Goal: Information Seeking & Learning: Learn about a topic

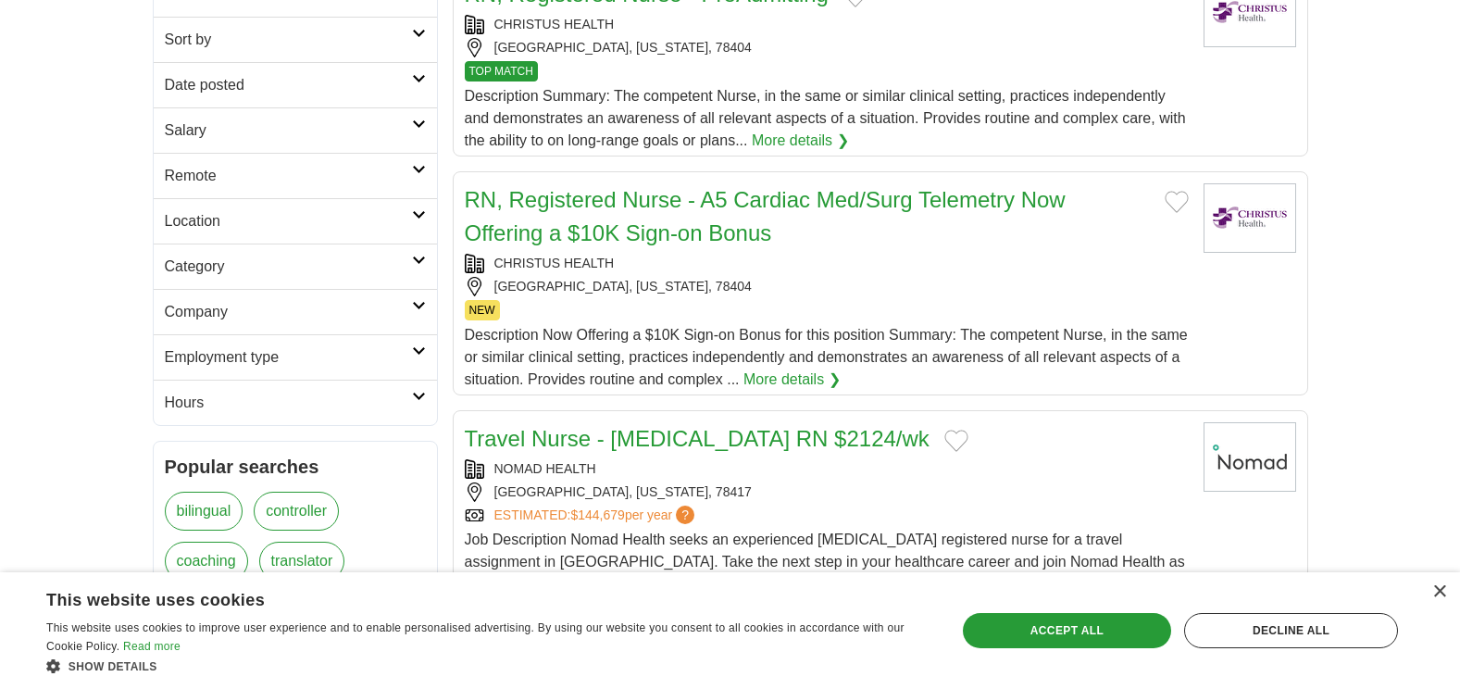
scroll to position [256, 0]
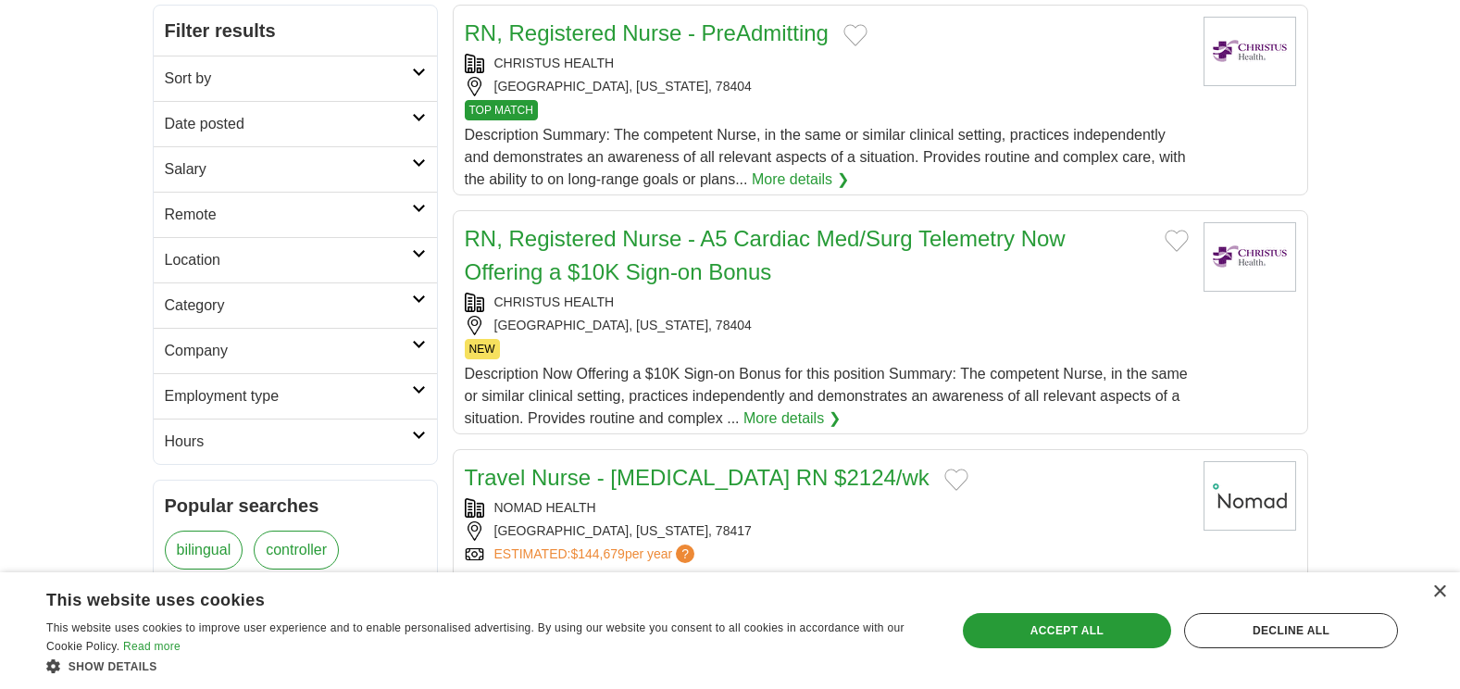
click at [418, 201] on link "Remote" at bounding box center [295, 214] width 283 height 45
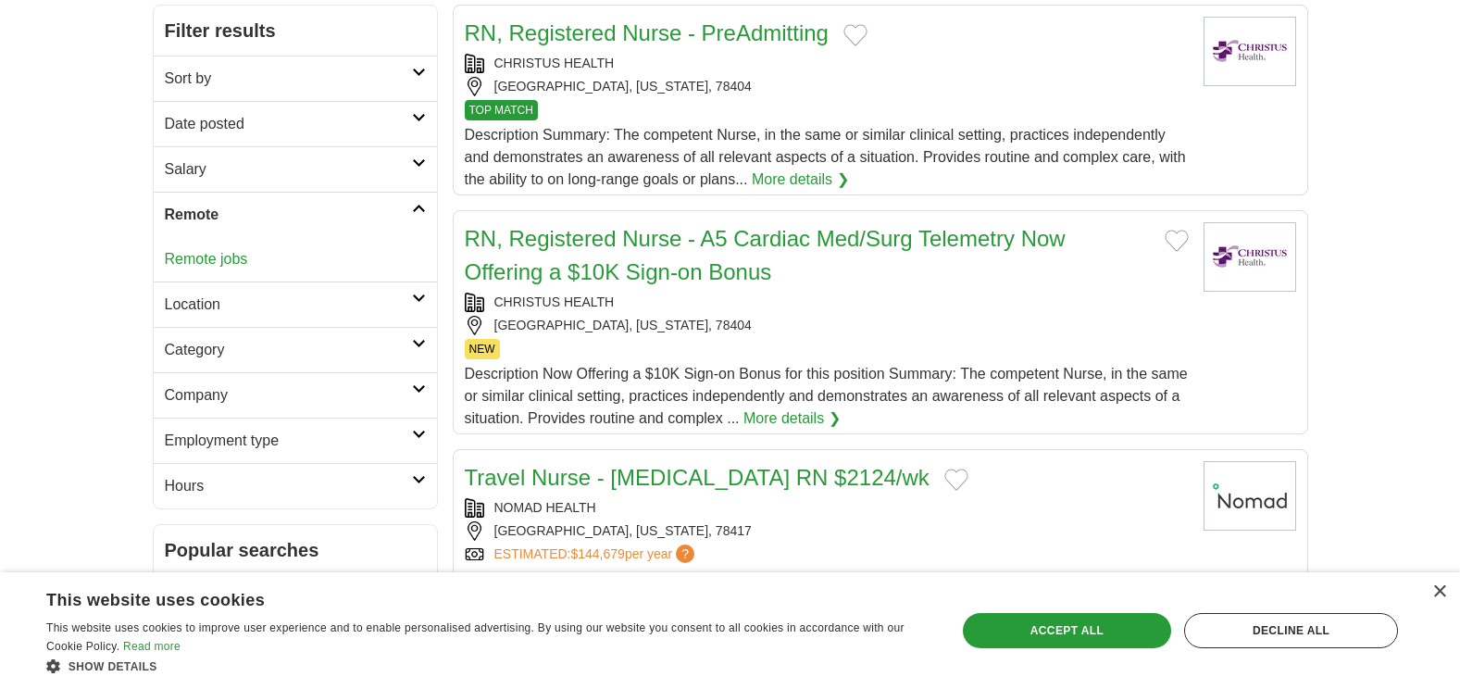
click at [249, 256] on div "Remote jobs" at bounding box center [295, 259] width 283 height 44
click at [231, 256] on link "Remote jobs" at bounding box center [206, 259] width 83 height 16
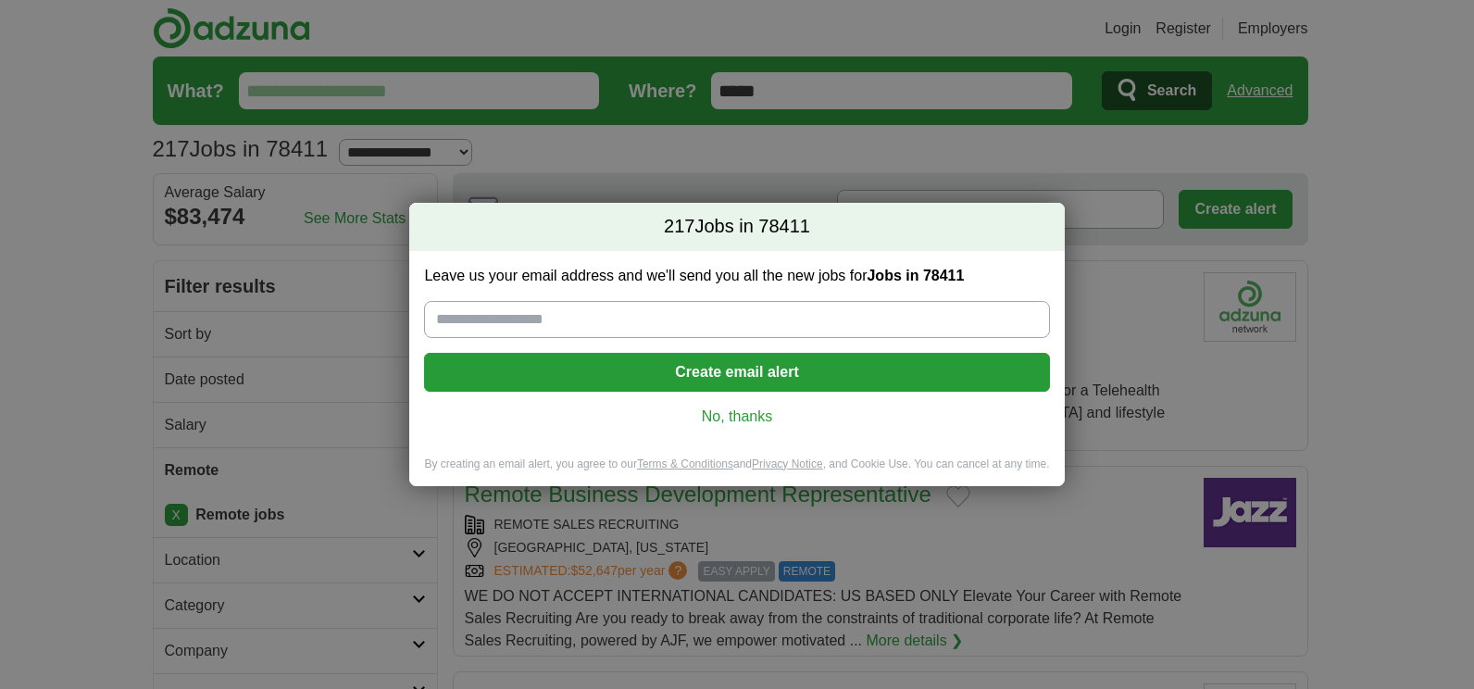
click at [739, 409] on link "No, thanks" at bounding box center [736, 416] width 595 height 20
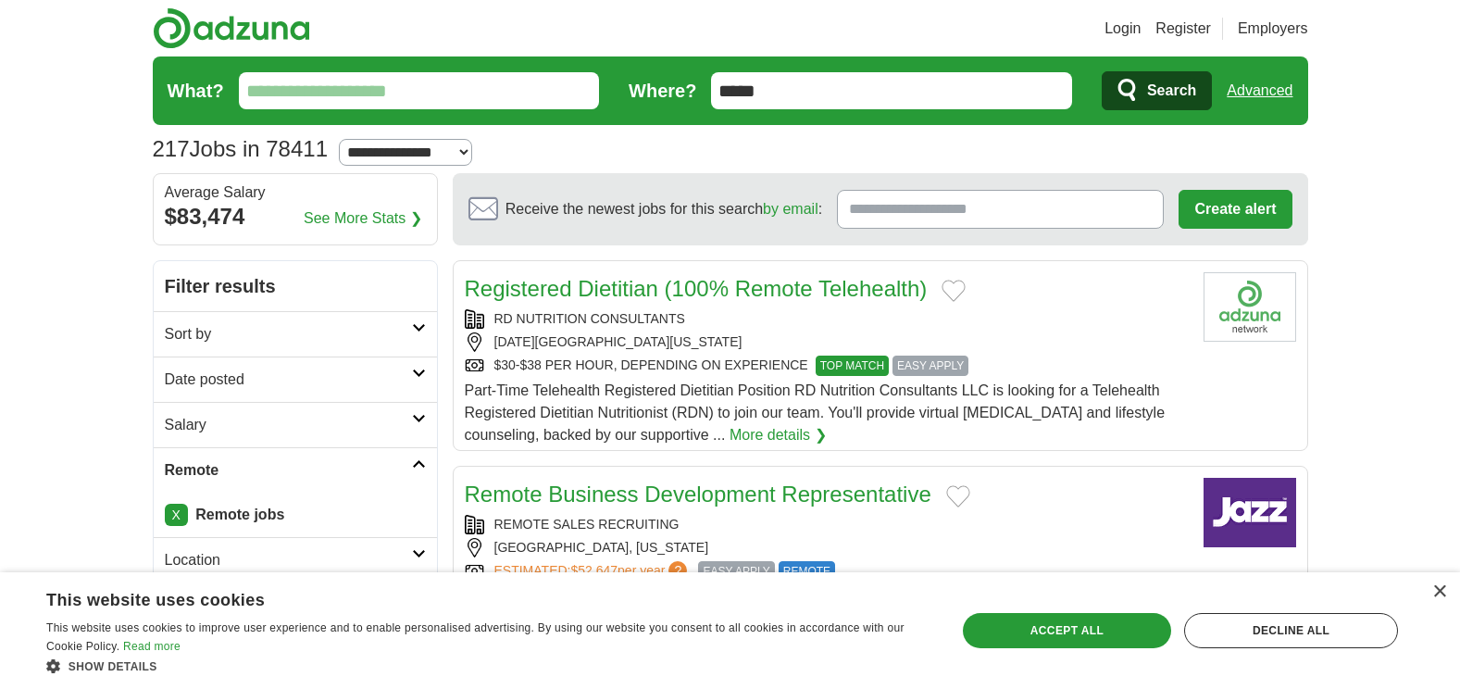
click at [370, 88] on input "What?" at bounding box center [419, 90] width 361 height 37
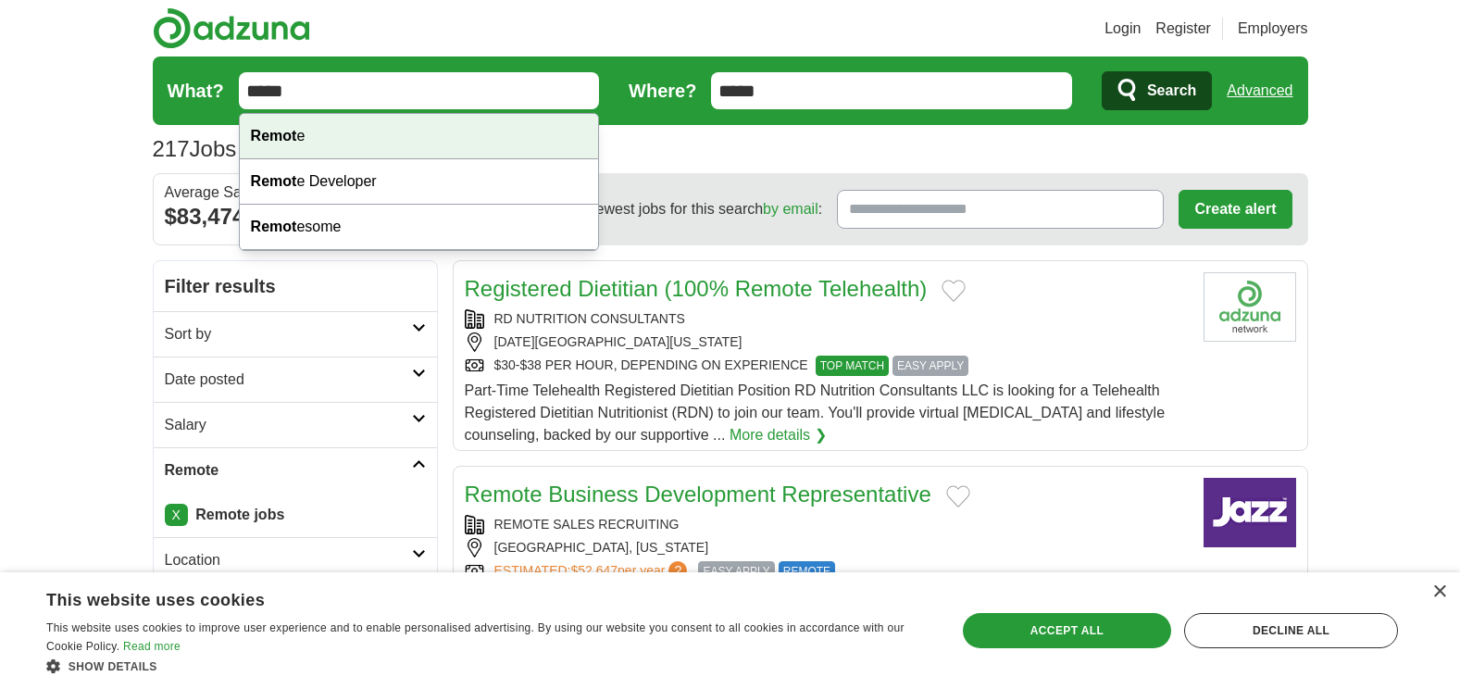
click at [343, 131] on div "Remot e" at bounding box center [419, 136] width 359 height 45
type input "******"
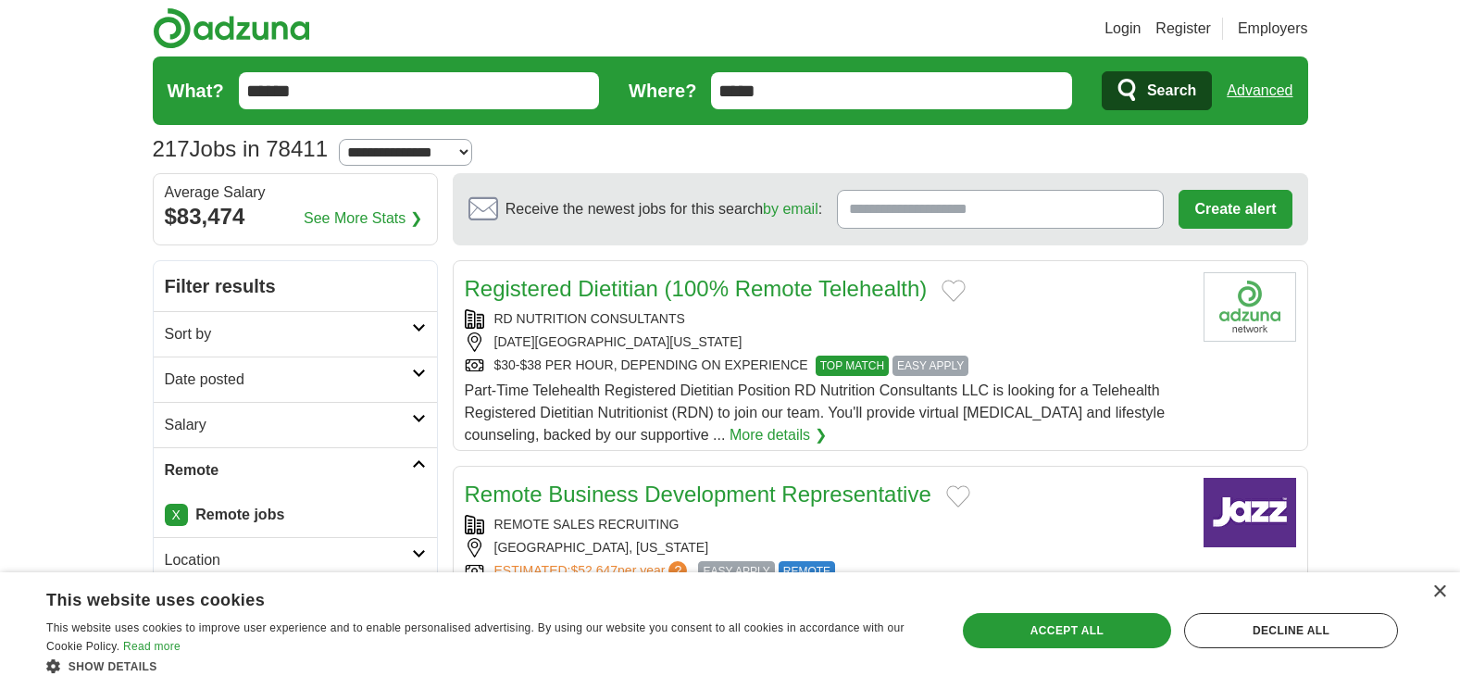
click at [1140, 108] on button "Search" at bounding box center [1157, 90] width 110 height 39
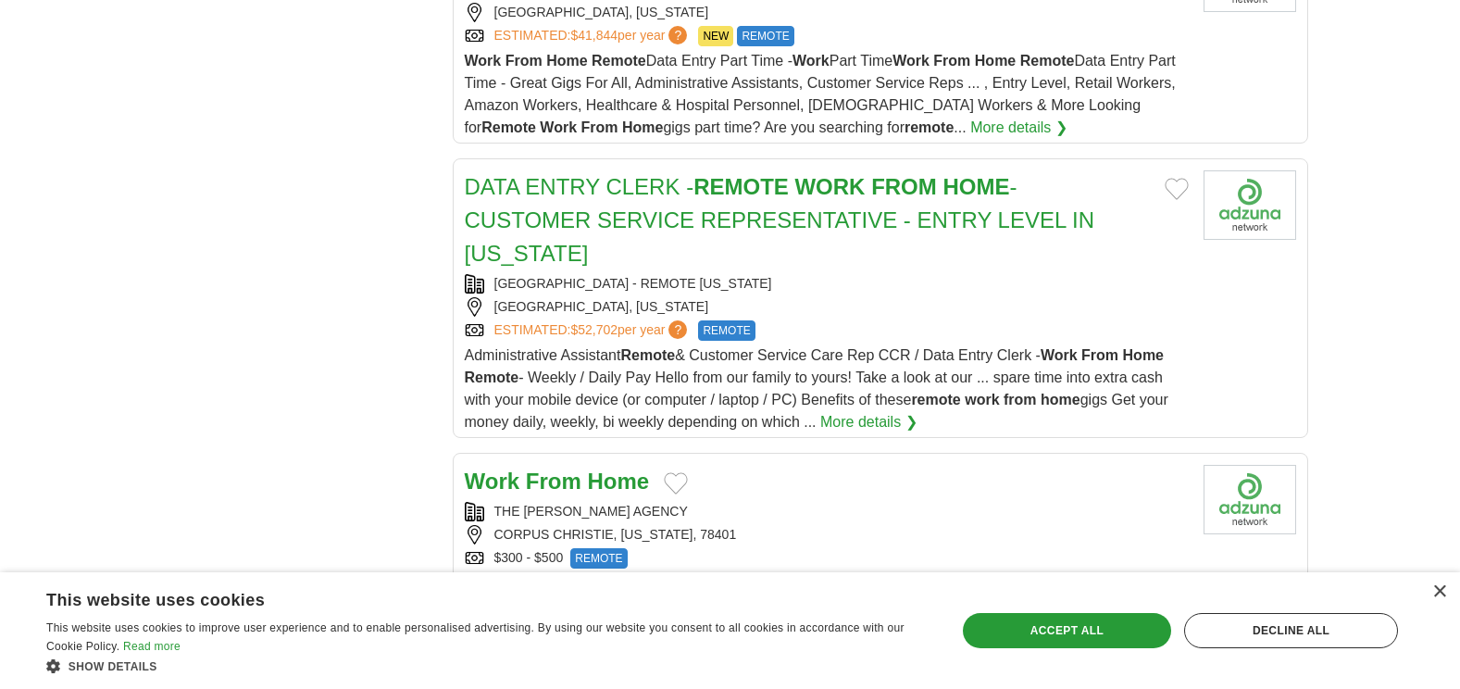
scroll to position [1096, 0]
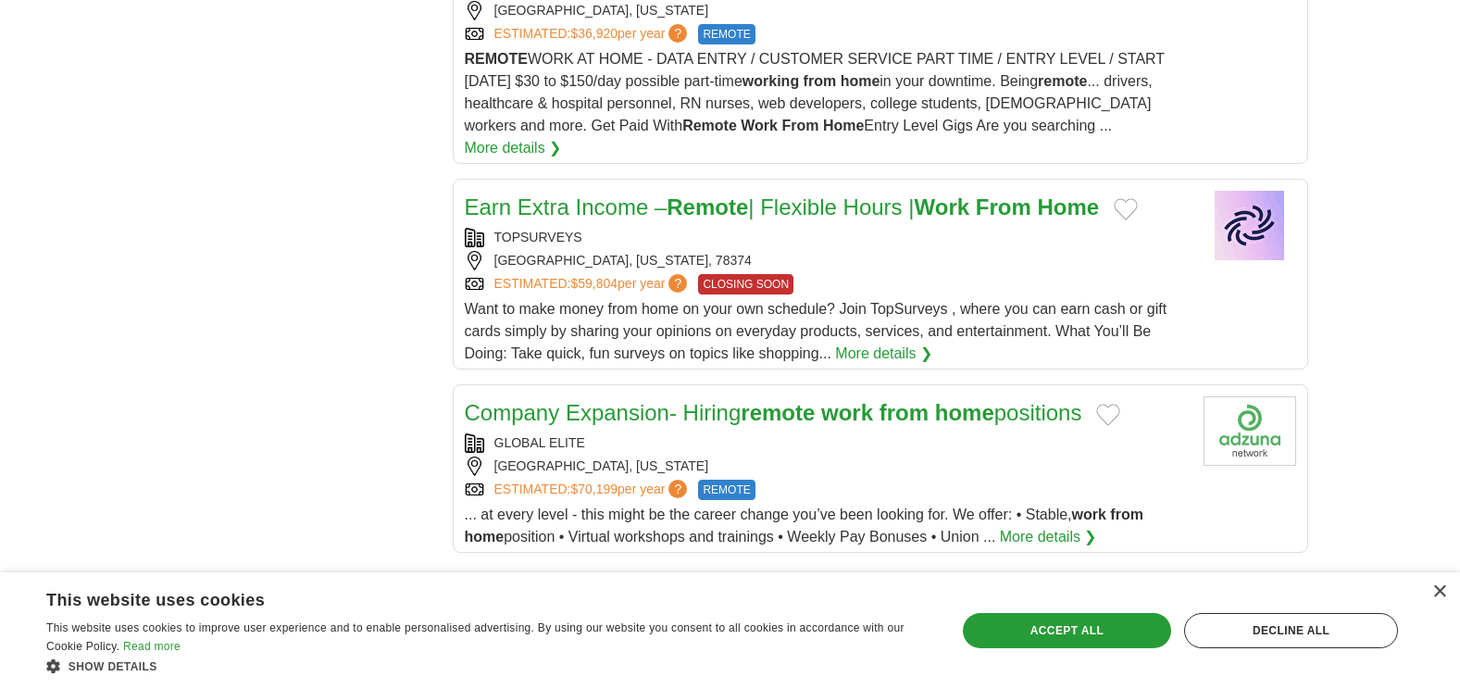
scroll to position [2122, 0]
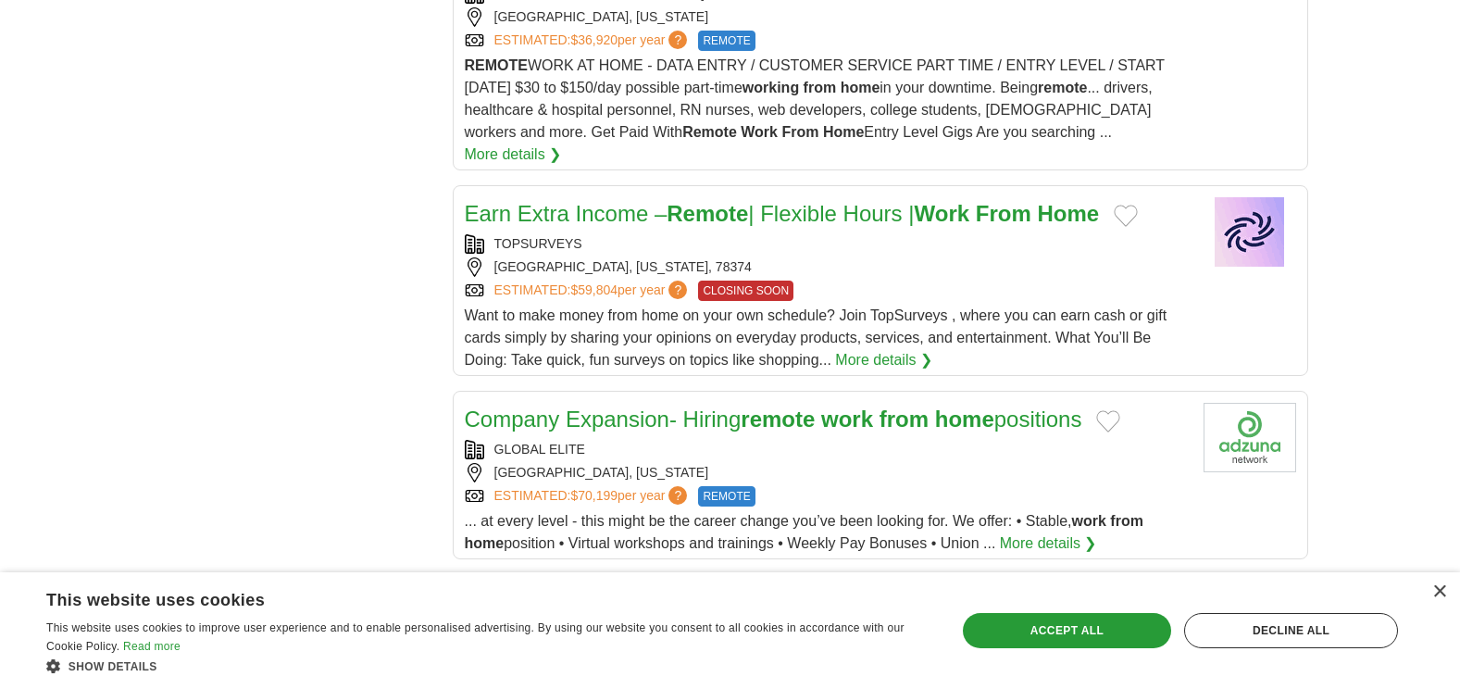
click at [1031, 201] on strong "From" at bounding box center [1004, 213] width 56 height 25
click at [1314, 626] on div "Decline all" at bounding box center [1291, 630] width 214 height 35
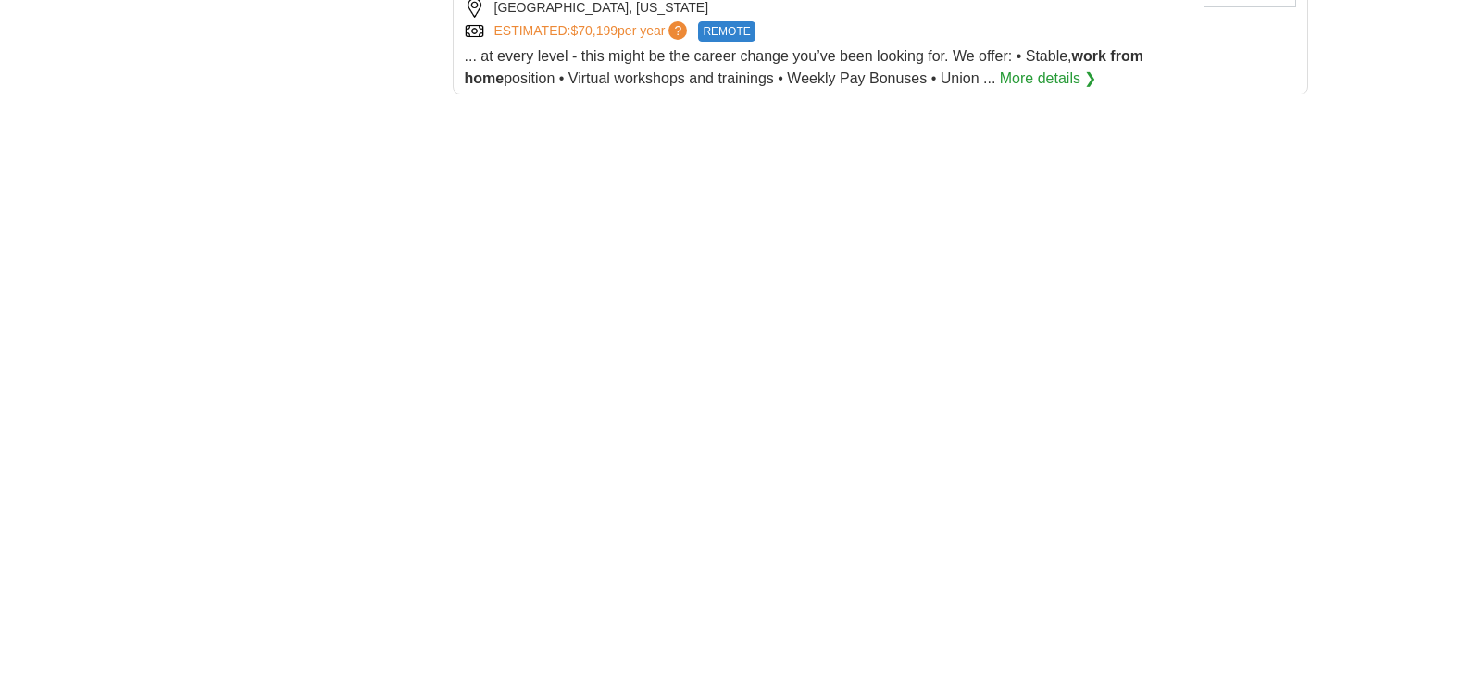
scroll to position [2580, 0]
